Goal: Task Accomplishment & Management: Use online tool/utility

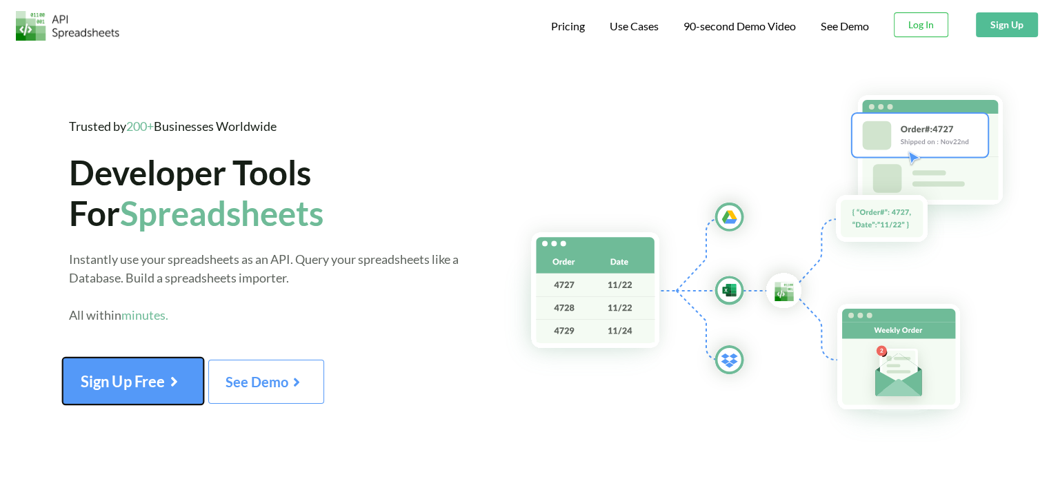
click at [119, 363] on button "Sign Up Free" at bounding box center [133, 381] width 141 height 47
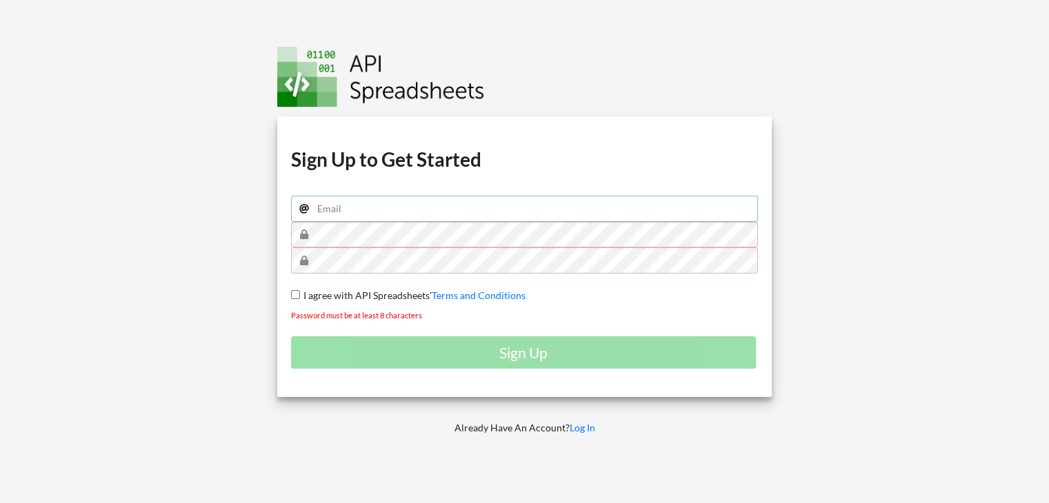
type input "[EMAIL_ADDRESS][DOMAIN_NAME]"
click at [287, 294] on div "Download hidden Download hidden Download hidden Download hidden Sign Up to Get …" at bounding box center [524, 257] width 495 height 281
click at [295, 294] on input "I agree with API Spreadsheets' Terms and Conditions" at bounding box center [295, 294] width 9 height 9
checkbox input "true"
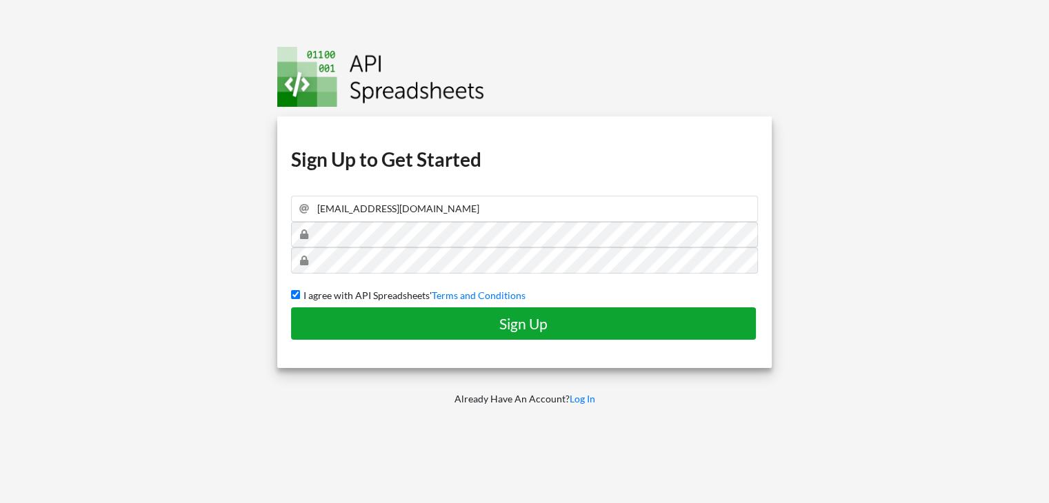
click at [423, 324] on h4 "Sign Up" at bounding box center [523, 323] width 436 height 17
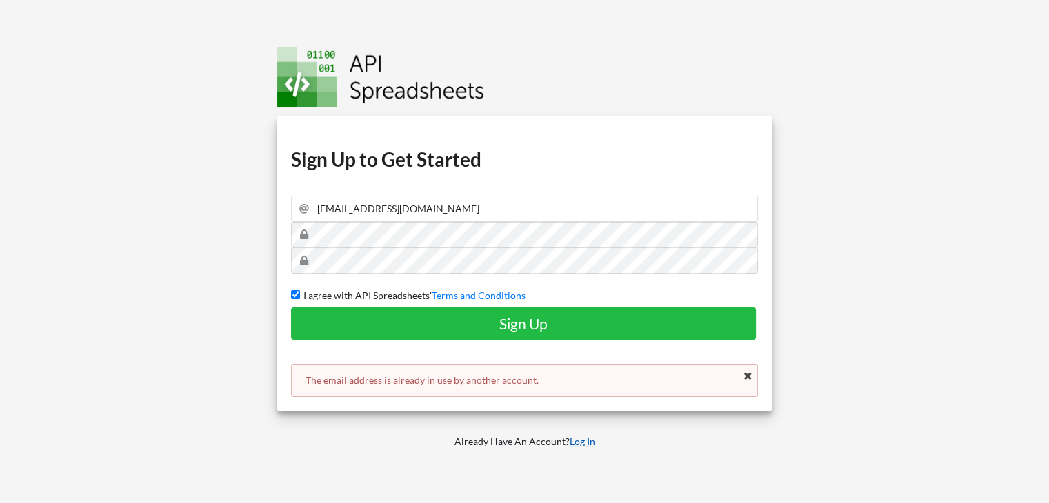
click at [579, 440] on link "Log In" at bounding box center [582, 442] width 26 height 12
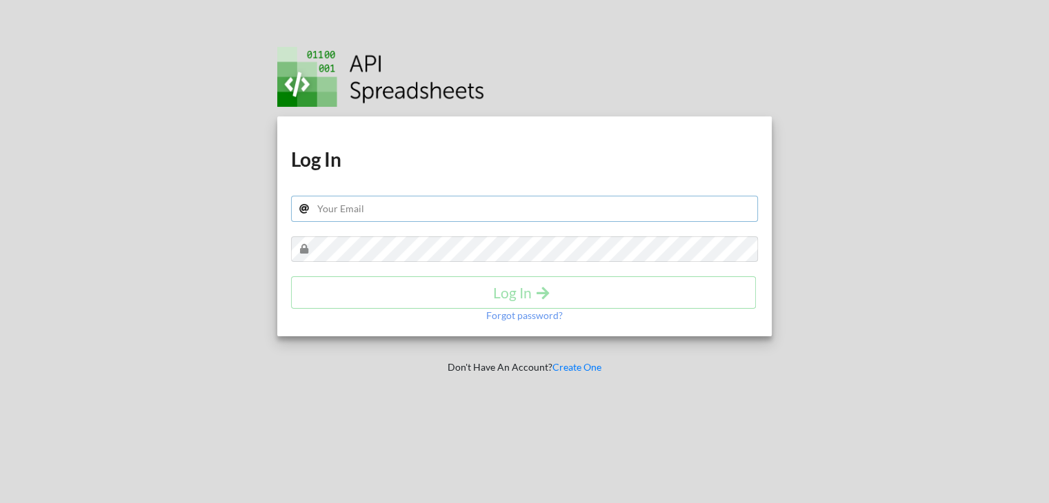
type input "[EMAIL_ADDRESS][DOMAIN_NAME]"
click at [499, 293] on div "Log In" at bounding box center [524, 292] width 467 height 32
click at [499, 293] on h4 "Log In" at bounding box center [523, 292] width 436 height 17
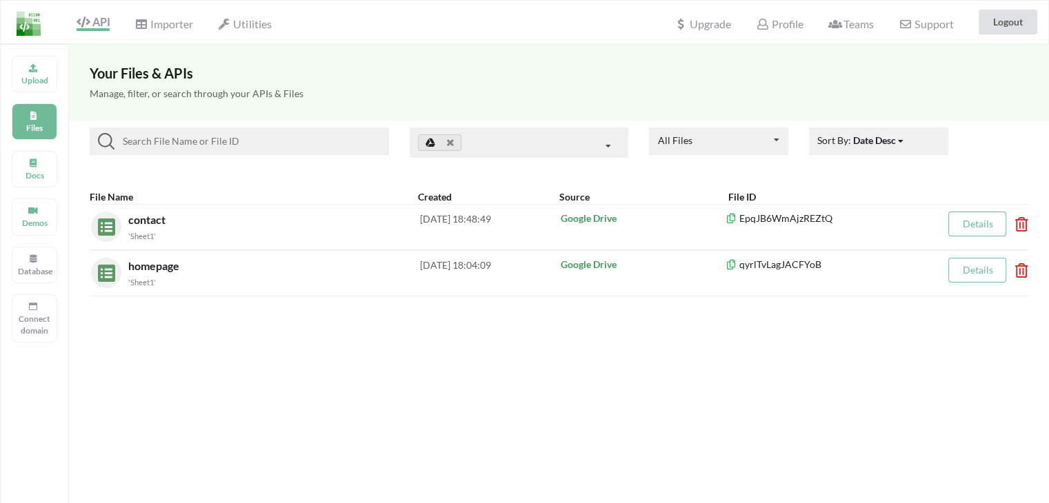
click at [205, 202] on div "File Name" at bounding box center [254, 197] width 328 height 14
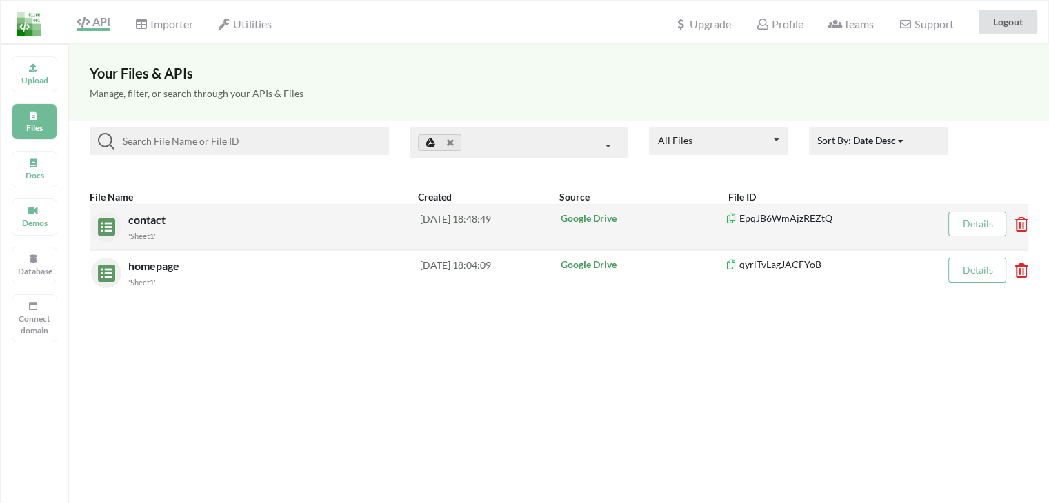
click at [134, 221] on span "contact" at bounding box center [148, 219] width 40 height 13
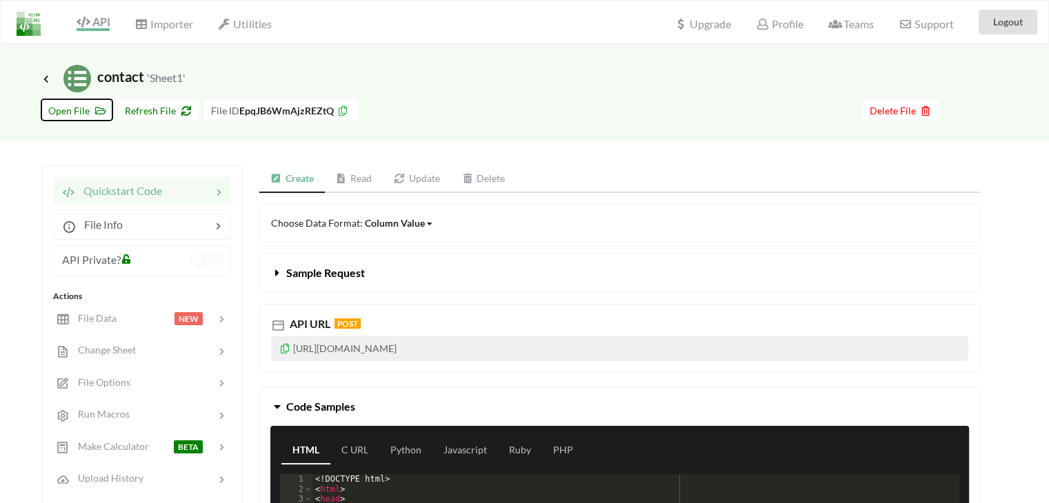
click at [88, 105] on span "Open File" at bounding box center [76, 111] width 57 height 12
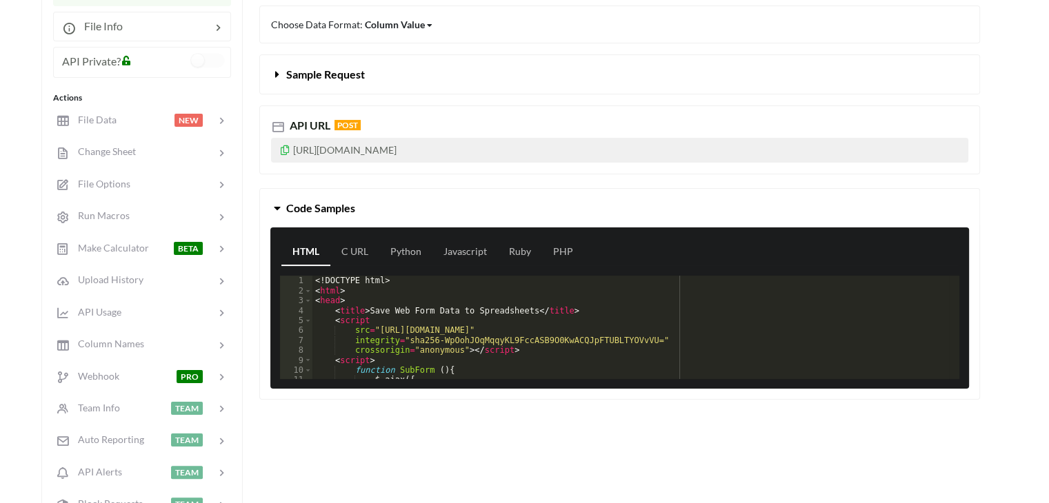
scroll to position [200, 0]
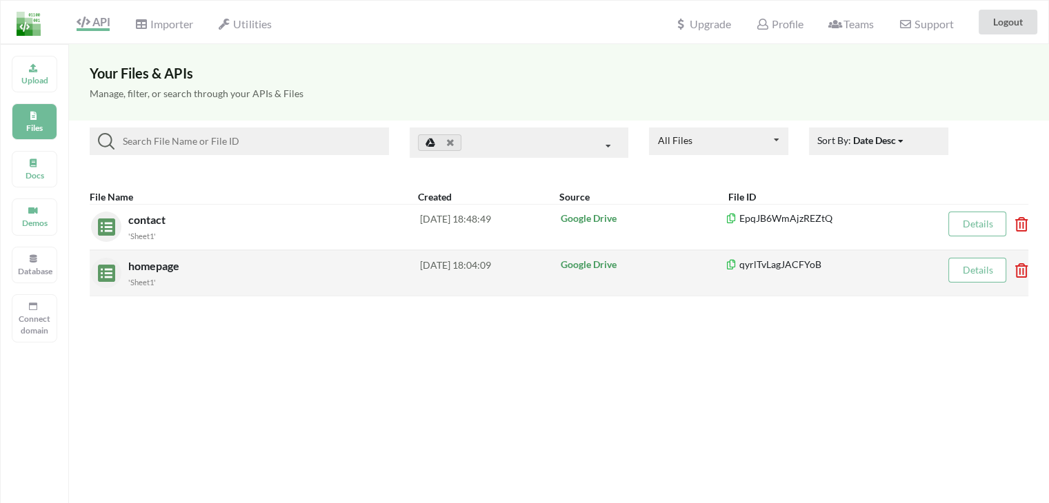
click at [161, 263] on span "homepage" at bounding box center [155, 265] width 54 height 13
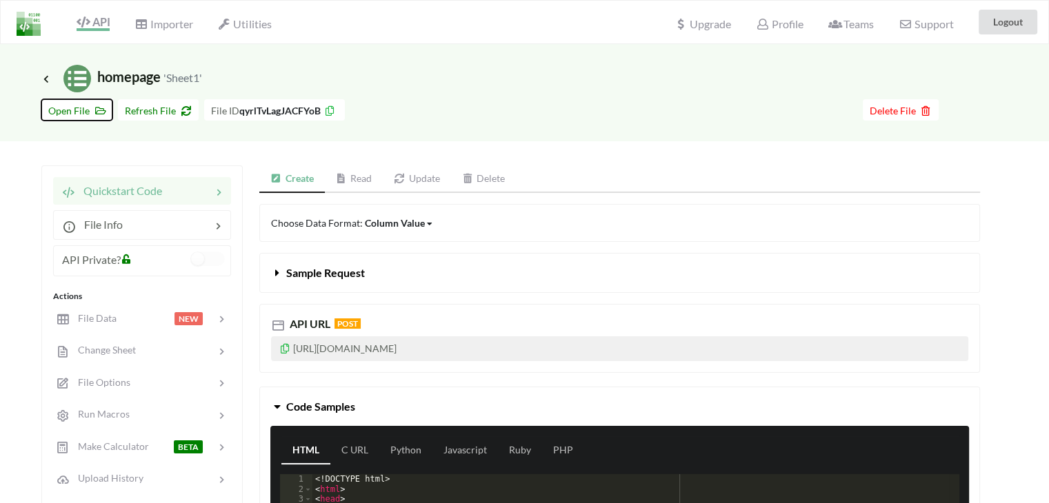
click at [90, 114] on span "Open File" at bounding box center [76, 111] width 57 height 12
drag, startPoint x: 817, startPoint y: 361, endPoint x: 587, endPoint y: 341, distance: 230.5
click at [587, 341] on div "API URL POST https://api.apispreadsheets.com/data/qyrlTvLagJACFYoB/" at bounding box center [619, 338] width 720 height 69
click at [291, 348] on p "https://api.apispreadsheets.com/data/qyrlTvLagJACFYoB/" at bounding box center [619, 348] width 697 height 25
click at [285, 348] on icon at bounding box center [285, 347] width 12 height 10
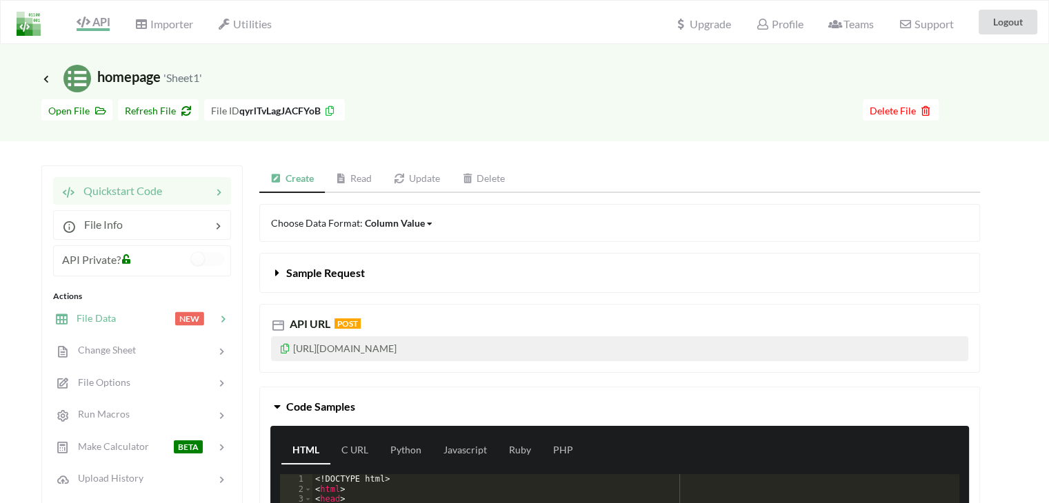
click at [228, 325] on icon at bounding box center [223, 319] width 14 height 14
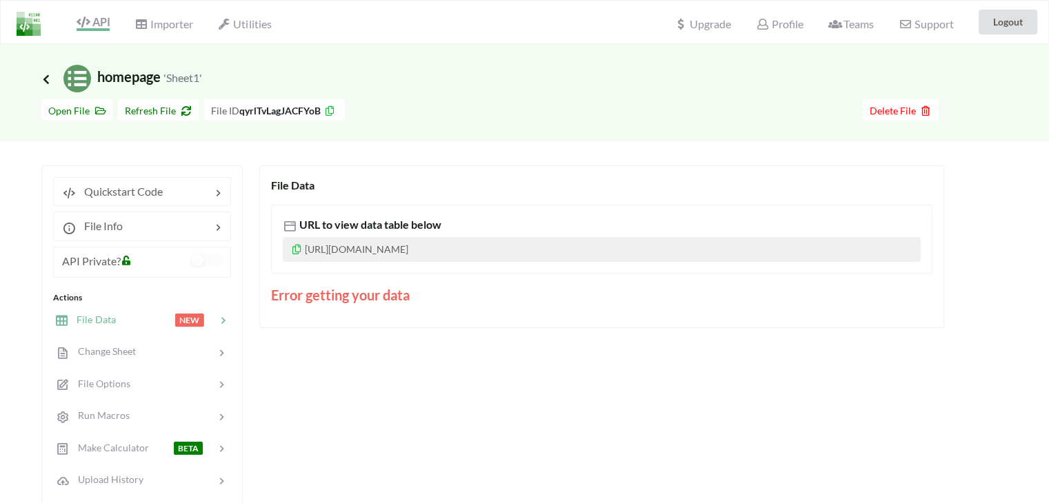
click at [47, 79] on icon at bounding box center [46, 78] width 12 height 11
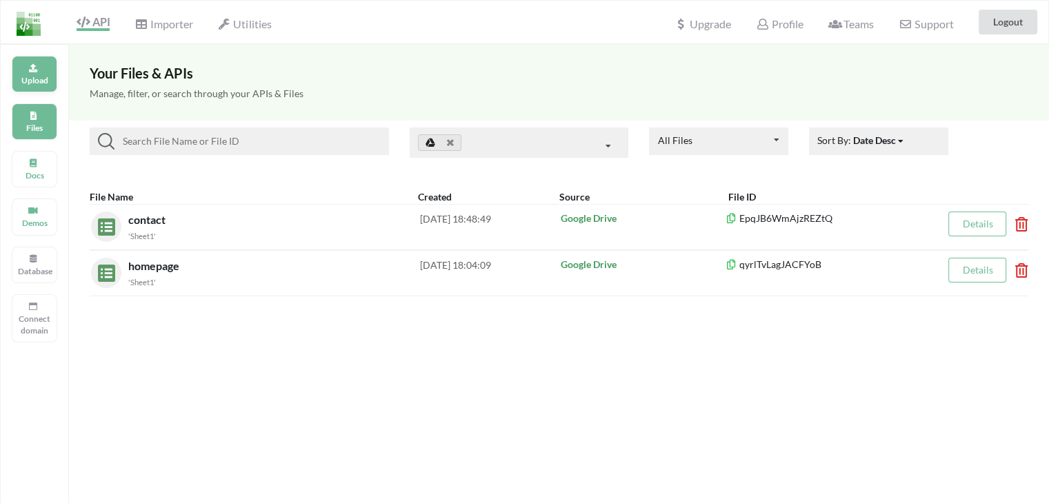
click at [30, 68] on icon at bounding box center [33, 66] width 10 height 8
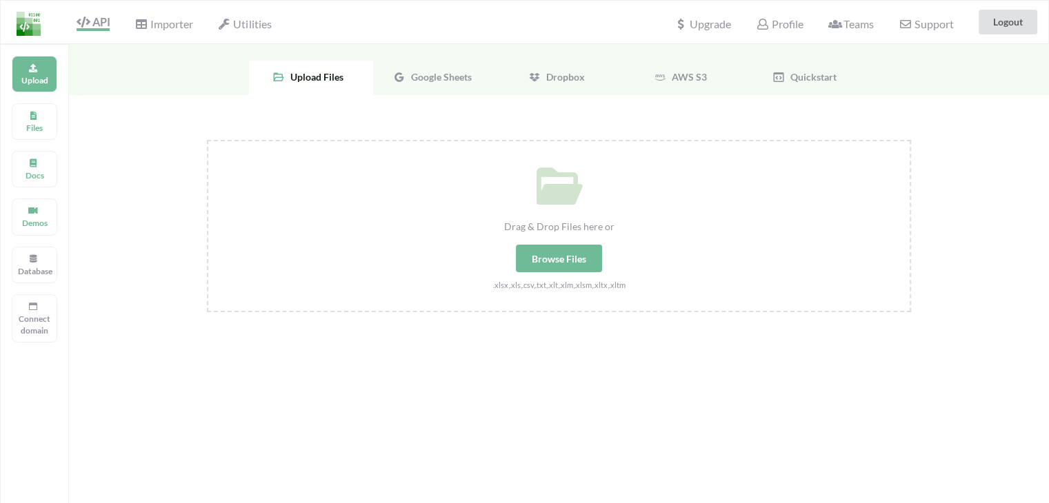
click at [532, 249] on div "Browse Files" at bounding box center [559, 259] width 86 height 28
click at [207, 140] on input "Drag & Drop Files here or Browse Files .xlsx,.xls,.csv,.txt,.xlt,.xlm,.xlsm,.xl…" at bounding box center [207, 140] width 0 height 0
click at [19, 70] on div "Upload" at bounding box center [34, 74] width 45 height 37
click at [576, 271] on div "Browse Files" at bounding box center [559, 259] width 86 height 28
click at [207, 140] on input "Drag & Drop Files here or Browse Files .xlsx,.xls,.csv,.txt,.xlt,.xlm,.xlsm,.xl…" at bounding box center [207, 140] width 0 height 0
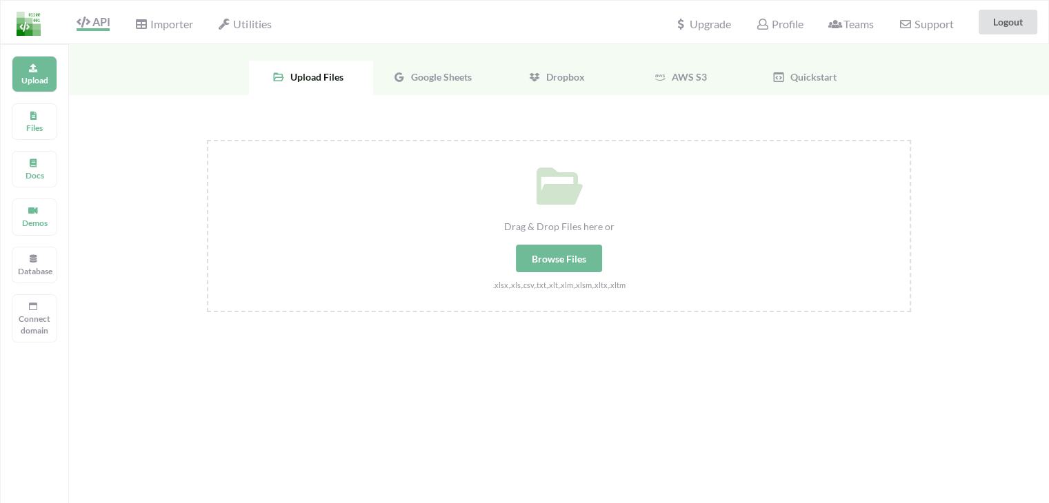
click at [240, 354] on div "Drag & Drop Files here or Browse Files .xlsx,.xls,.csv,.txt,.xlt,.xlm,.xlsm,.xl…" at bounding box center [559, 369] width 980 height 548
click at [463, 73] on span "Google Sheets" at bounding box center [438, 77] width 66 height 12
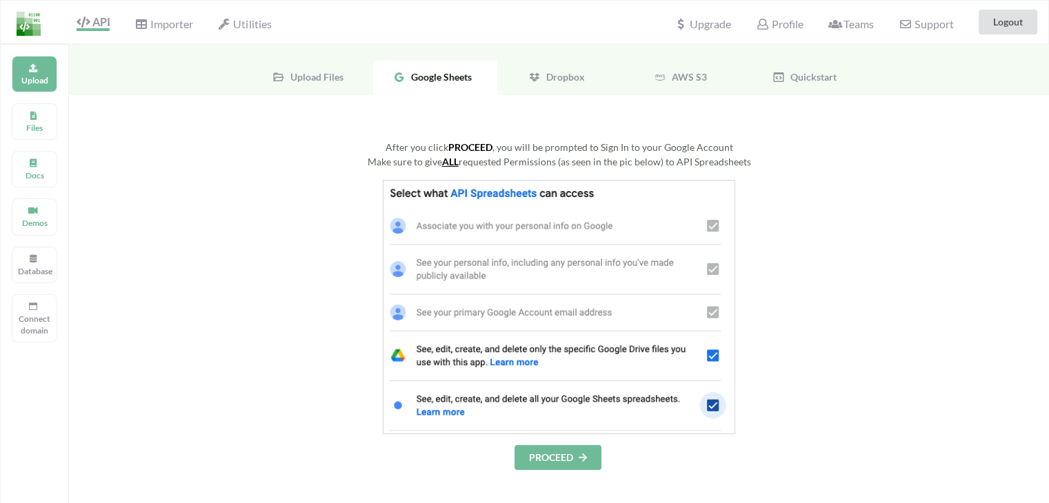
click at [554, 445] on button "PROCEED" at bounding box center [557, 457] width 87 height 25
click at [546, 459] on button "PROCEED" at bounding box center [557, 457] width 87 height 25
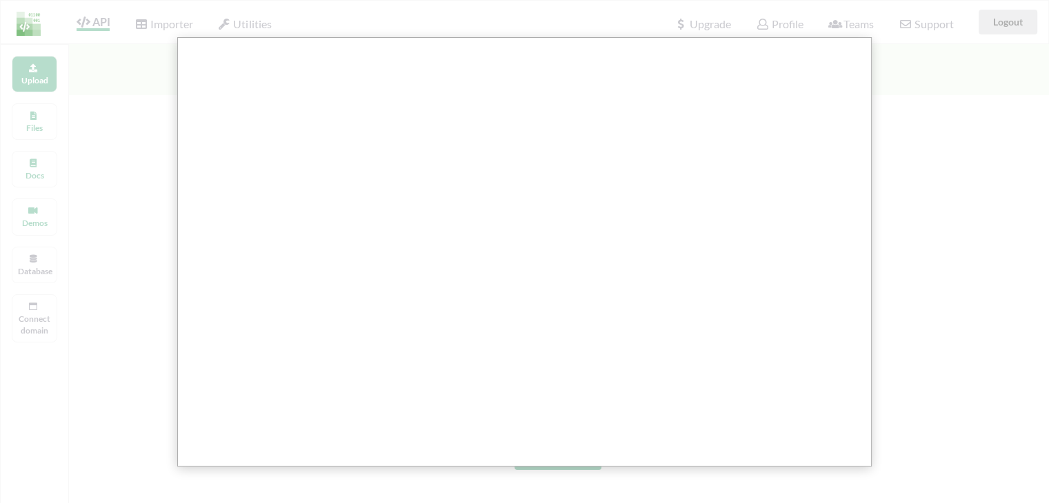
click at [568, 471] on div at bounding box center [529, 428] width 1059 height 856
click at [913, 133] on div at bounding box center [529, 428] width 1059 height 856
click at [77, 101] on div at bounding box center [529, 428] width 1059 height 856
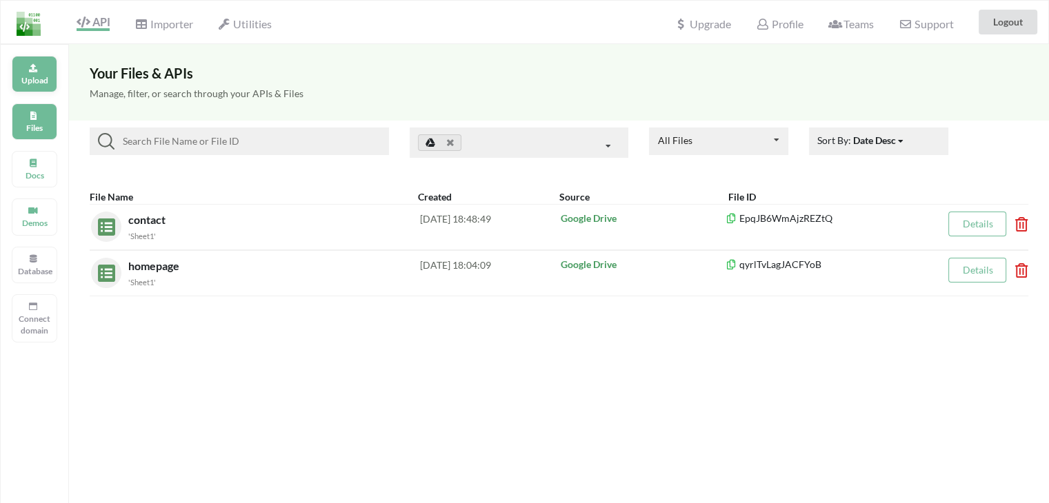
click at [39, 70] on div "Upload" at bounding box center [34, 74] width 45 height 37
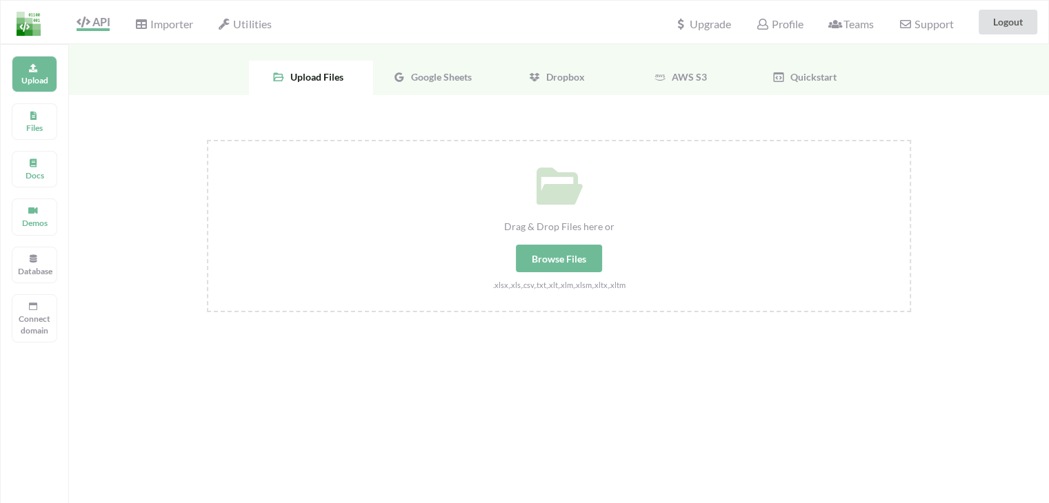
click at [551, 257] on div "Browse Files" at bounding box center [559, 259] width 86 height 28
click at [207, 140] on input "Drag & Drop Files here or Browse Files .xlsx,.xls,.csv,.txt,.xlt,.xlm,.xlsm,.xl…" at bounding box center [207, 140] width 0 height 0
type input "C:\fakepath\contact.xlsx"
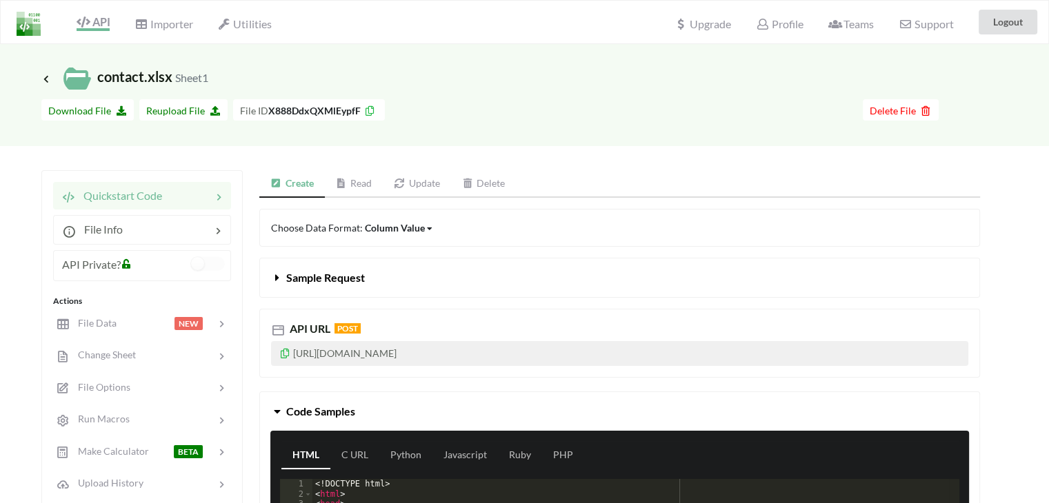
click at [556, 352] on p "https://api.apispreadsheets.com/data/X888DdxQXMlEypfF/" at bounding box center [619, 353] width 697 height 25
drag, startPoint x: 556, startPoint y: 352, endPoint x: 273, endPoint y: 344, distance: 283.4
click at [273, 344] on p "https://api.apispreadsheets.com/data/X888DdxQXMlEypfF/" at bounding box center [619, 353] width 697 height 25
copy p "https://api.apispreadsheets.com/data/X888DdxQXMlEypfF/"
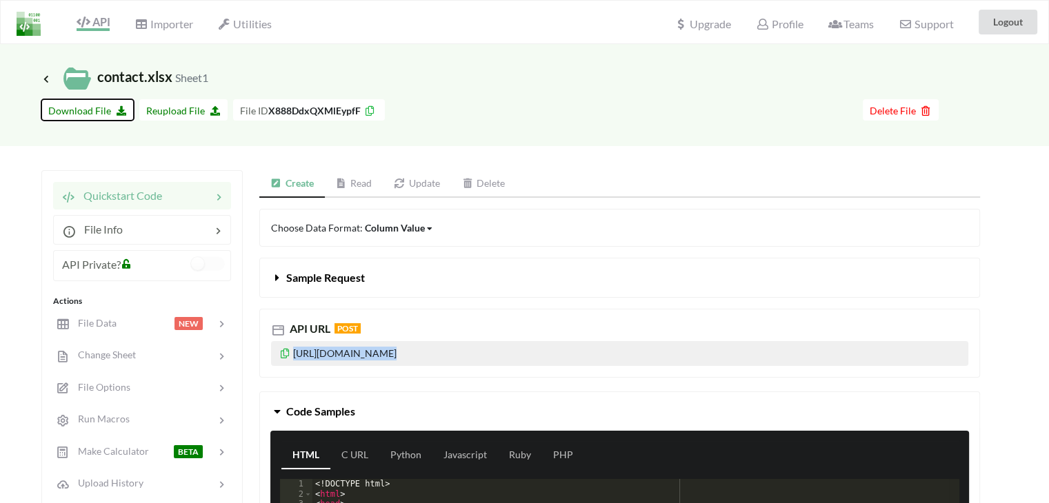
click at [92, 103] on button "Download File" at bounding box center [87, 109] width 92 height 21
copy p "https://api.apispreadsheets.com/data/X888DdxQXMlEypfF/"
click at [50, 77] on icon at bounding box center [46, 78] width 12 height 11
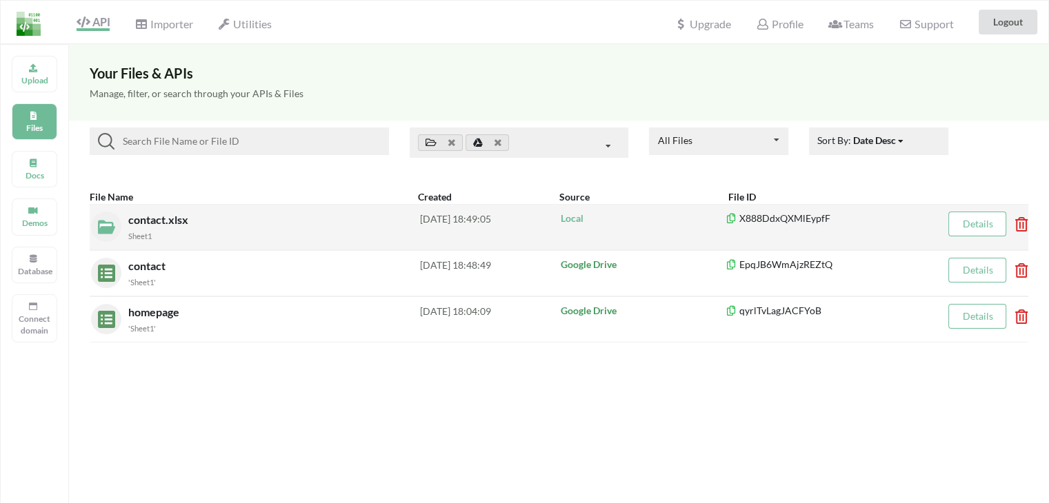
click at [169, 230] on div "Sheet1" at bounding box center [274, 235] width 292 height 14
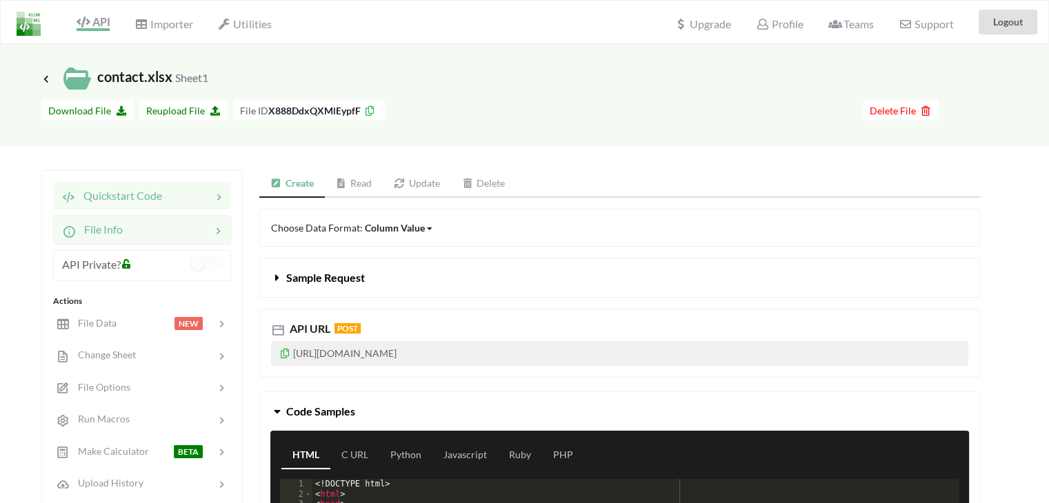
click at [162, 236] on div at bounding box center [167, 229] width 88 height 17
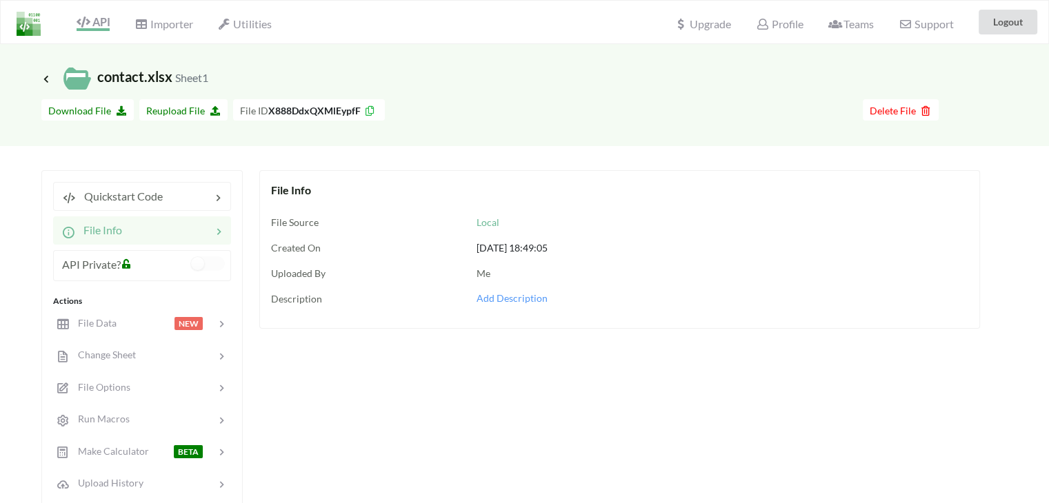
click at [50, 89] on h3 "Icon Link contact.xlsx Sheet1" at bounding box center [124, 79] width 167 height 28
click at [41, 80] on icon at bounding box center [46, 78] width 12 height 11
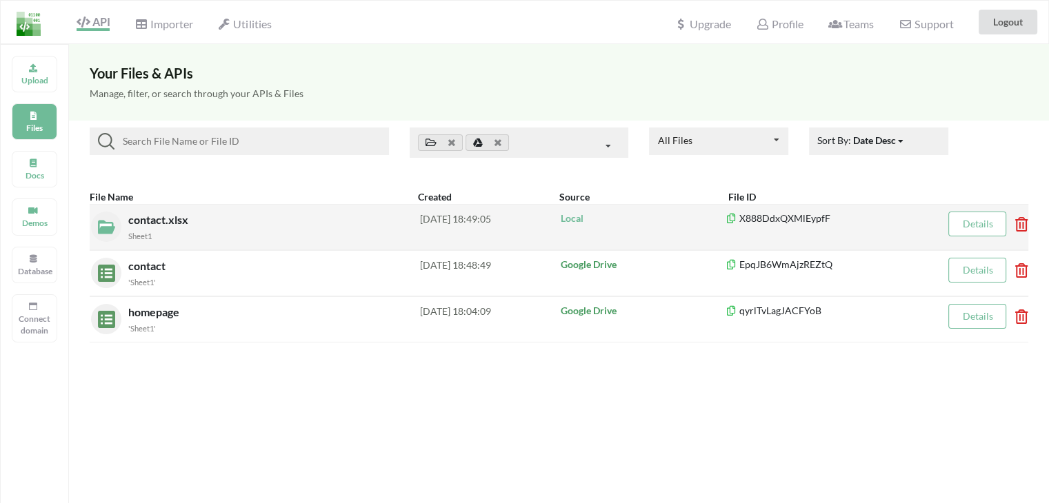
click at [371, 219] on div "contact.xlsx Sheet1" at bounding box center [274, 227] width 292 height 31
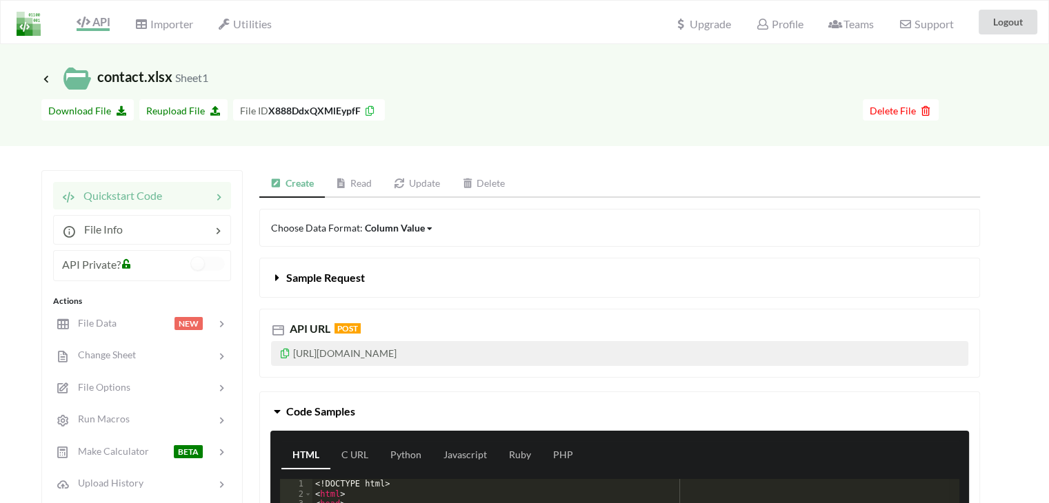
click at [427, 230] on icon at bounding box center [430, 229] width 6 height 8
click at [521, 230] on div "Choose Data Format: Column Value Column Value Row Column" at bounding box center [619, 228] width 720 height 38
click at [149, 341] on div "Change Sheet" at bounding box center [141, 355] width 181 height 32
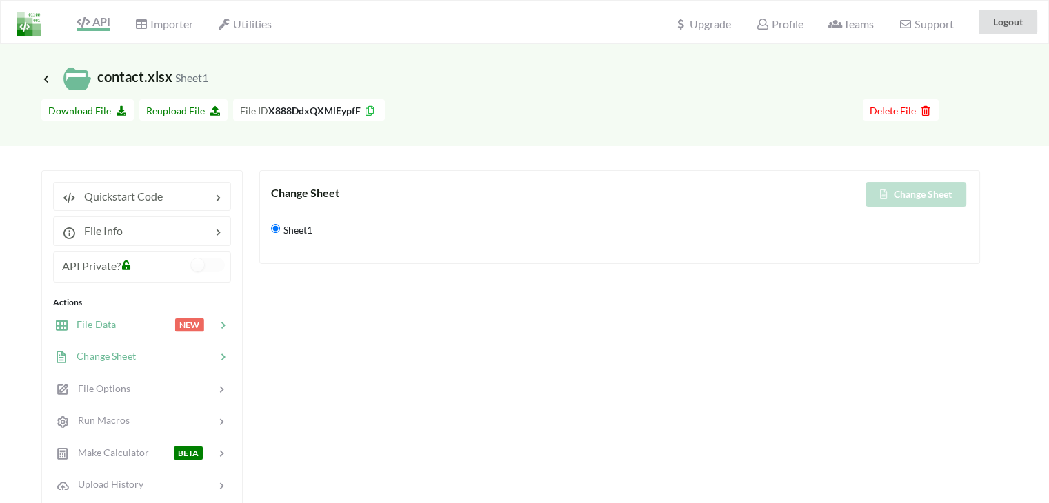
click at [127, 321] on div at bounding box center [145, 325] width 59 height 16
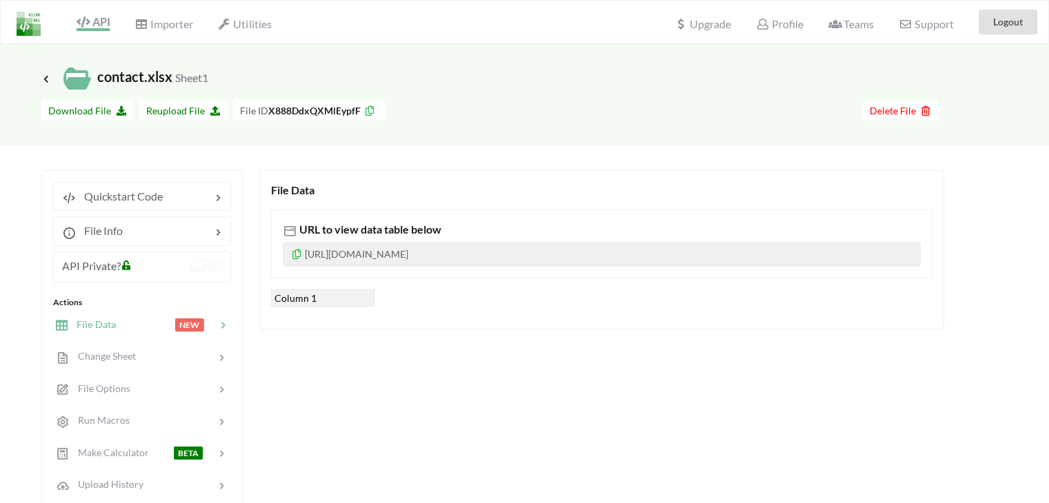
click at [374, 253] on p "https://www.apispreadsheets.com/table/X888DdxQXMlEypfF/" at bounding box center [602, 254] width 638 height 25
click at [322, 304] on div "Column 1" at bounding box center [322, 298] width 103 height 17
drag, startPoint x: 322, startPoint y: 304, endPoint x: 466, endPoint y: 305, distance: 144.1
click at [466, 305] on div "Column 1" at bounding box center [601, 298] width 661 height 17
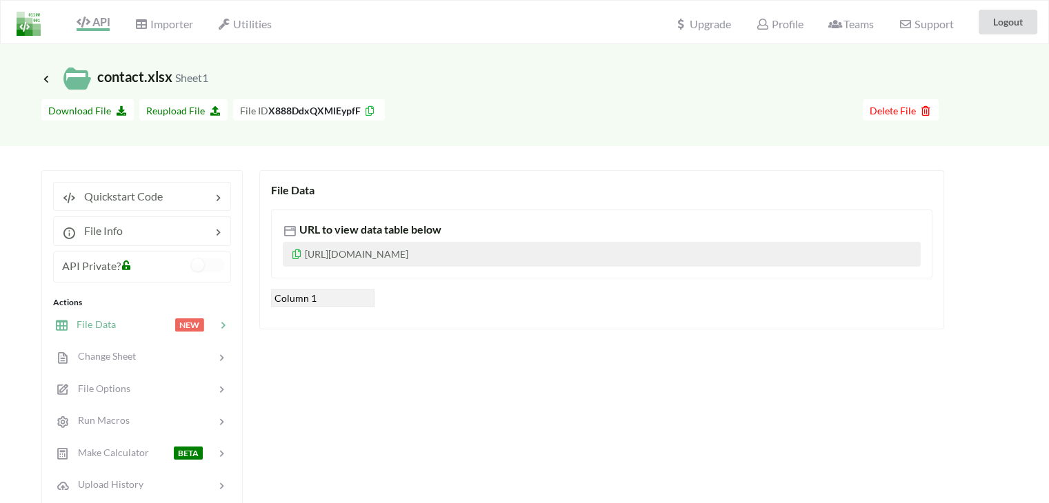
drag, startPoint x: 599, startPoint y: 260, endPoint x: 296, endPoint y: 254, distance: 302.7
click at [296, 254] on p "https://www.apispreadsheets.com/table/X888DdxQXMlEypfF/" at bounding box center [602, 254] width 638 height 25
click at [296, 254] on icon at bounding box center [297, 252] width 12 height 10
